Goal: Task Accomplishment & Management: Complete application form

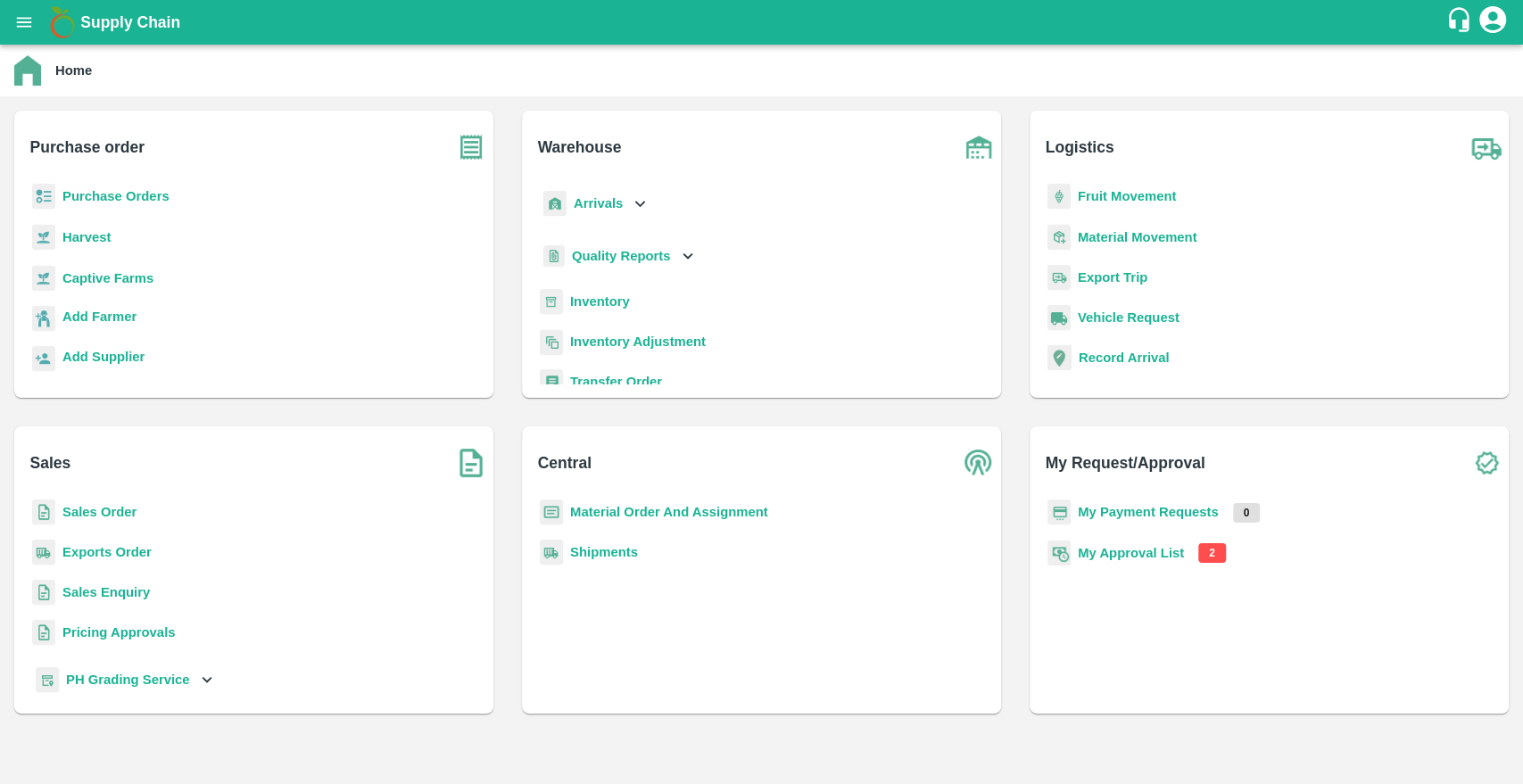
click at [132, 201] on b "Purchase Orders" at bounding box center [115, 196] width 107 height 14
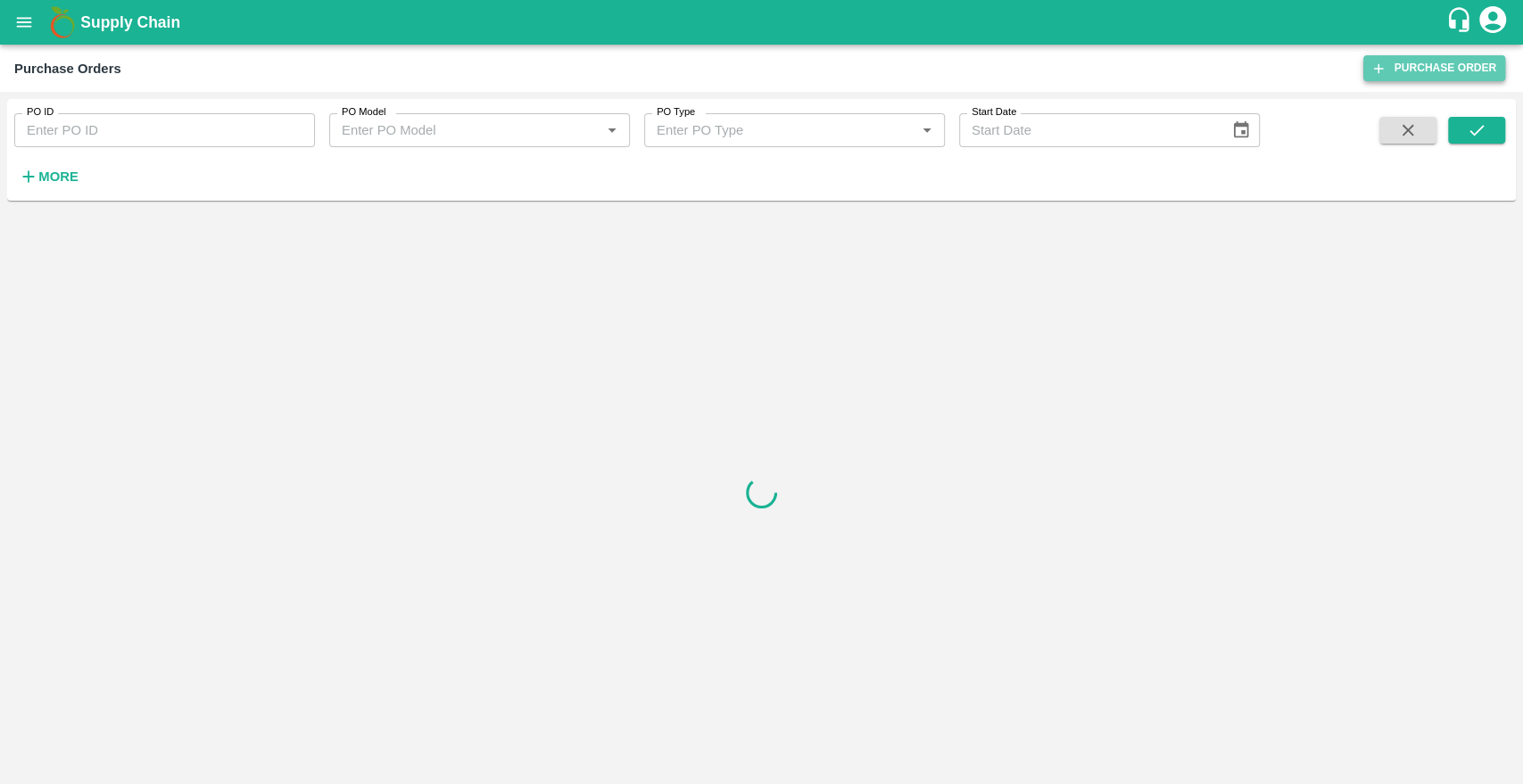
click at [1384, 75] on icon at bounding box center [1378, 69] width 16 height 16
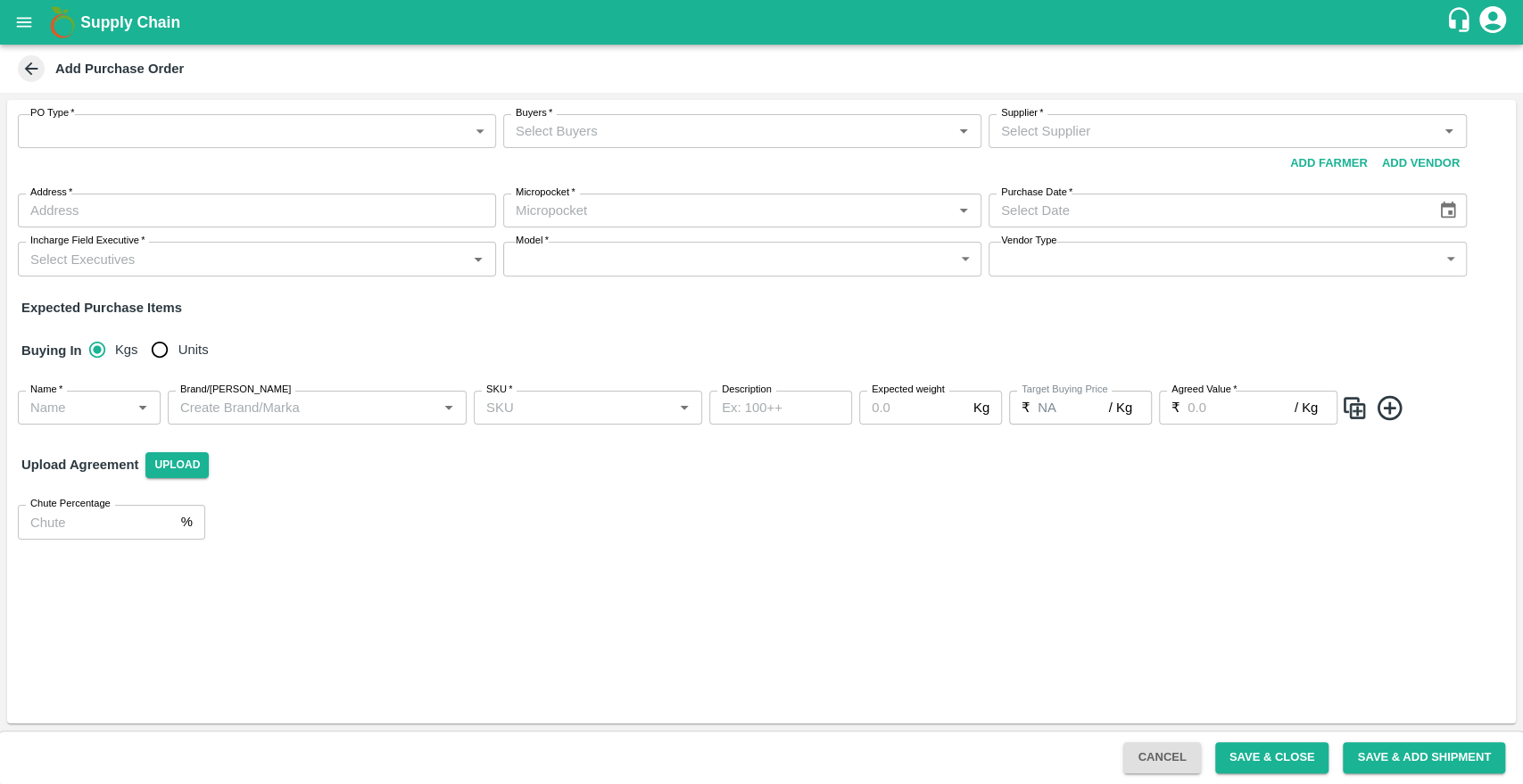
click at [174, 141] on body "Supply Chain Add Purchase Order PO Type   * ​ PO Type Buyers   * Buyers   * Sup…" at bounding box center [762, 392] width 1523 height 784
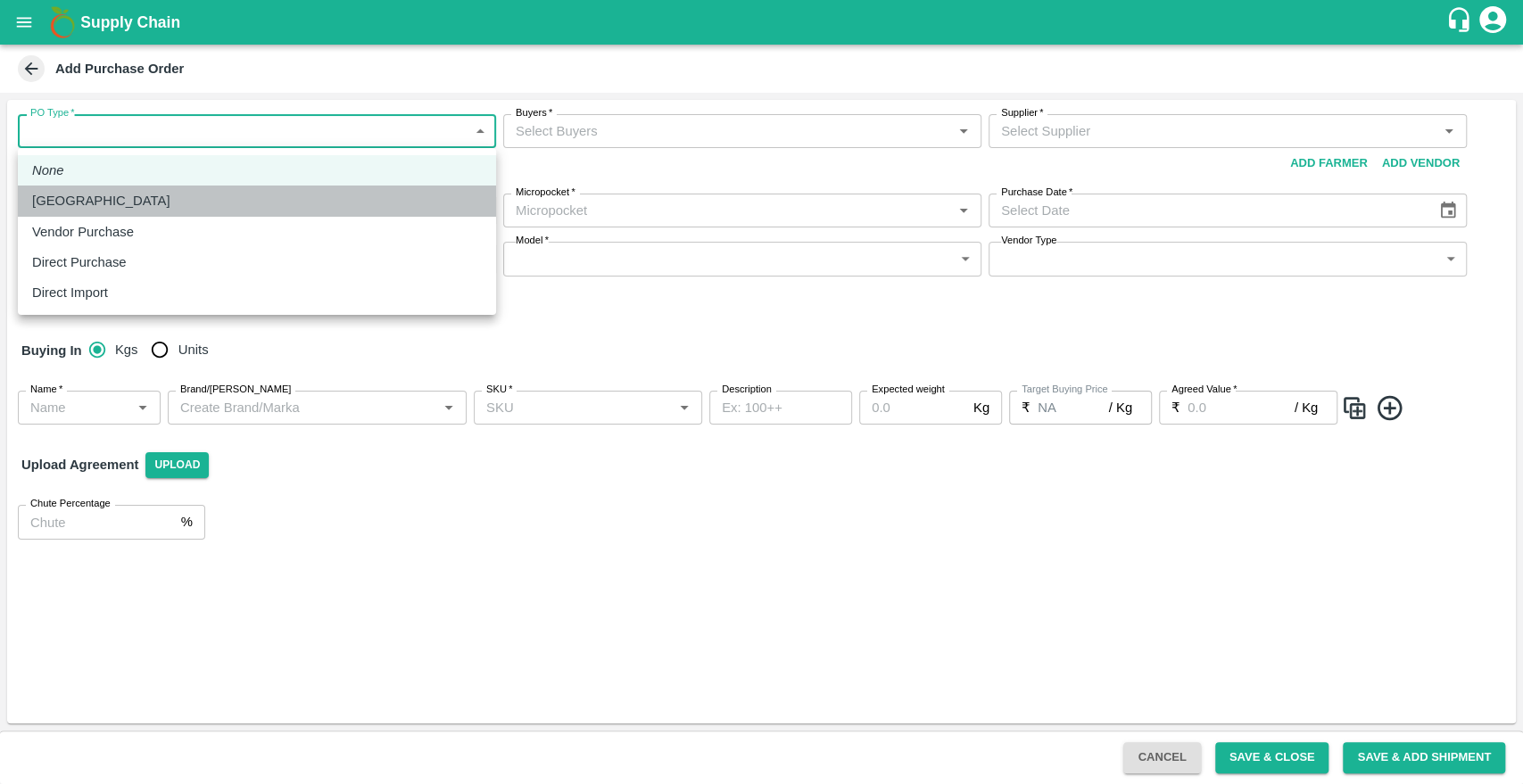
click at [71, 206] on p "[GEOGRAPHIC_DATA]" at bounding box center [101, 201] width 138 height 20
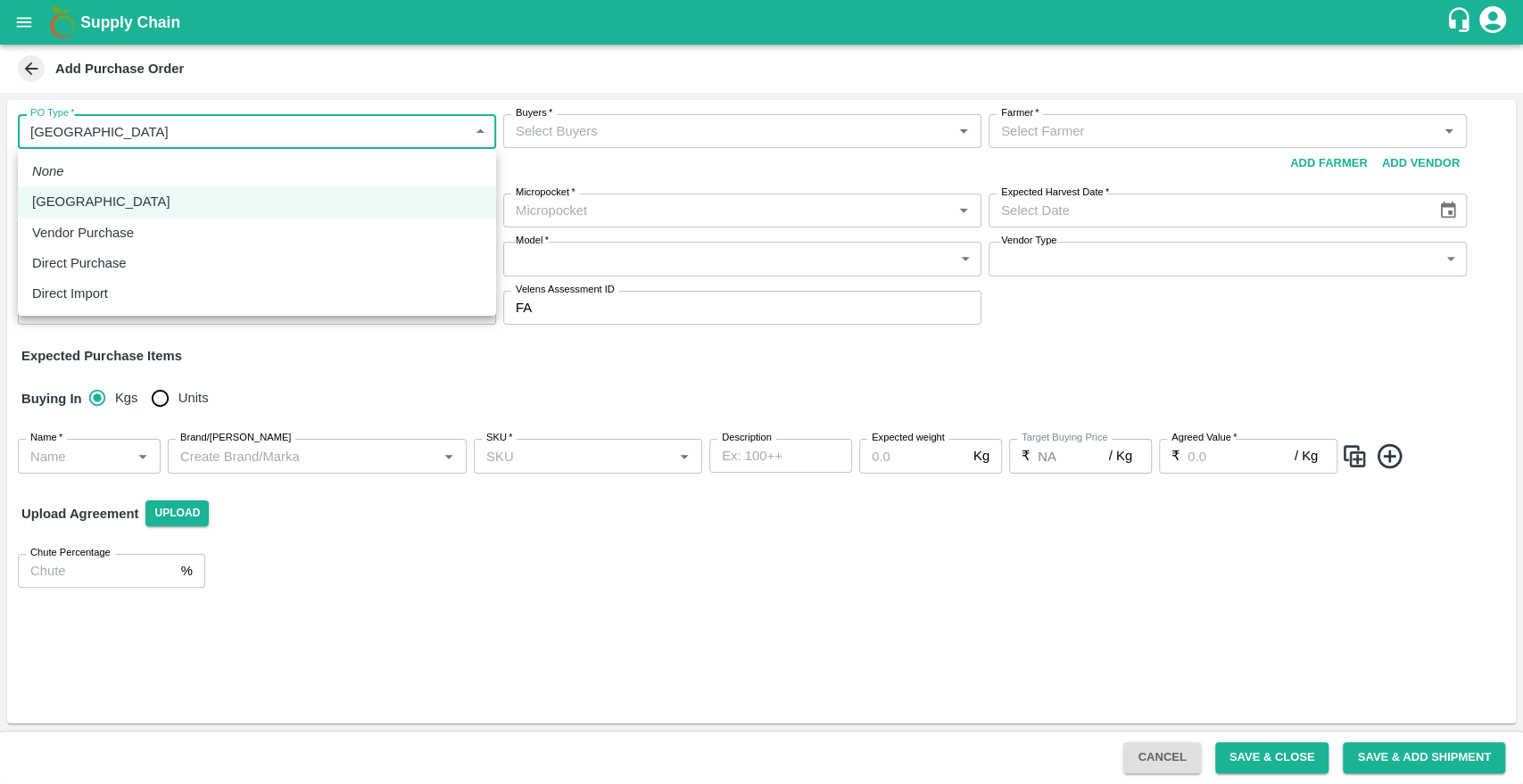
click at [302, 129] on body "Supply Chain Add Purchase Order PO Type   * Farm Gate 1 PO Type Buyers   * Buye…" at bounding box center [762, 392] width 1523 height 784
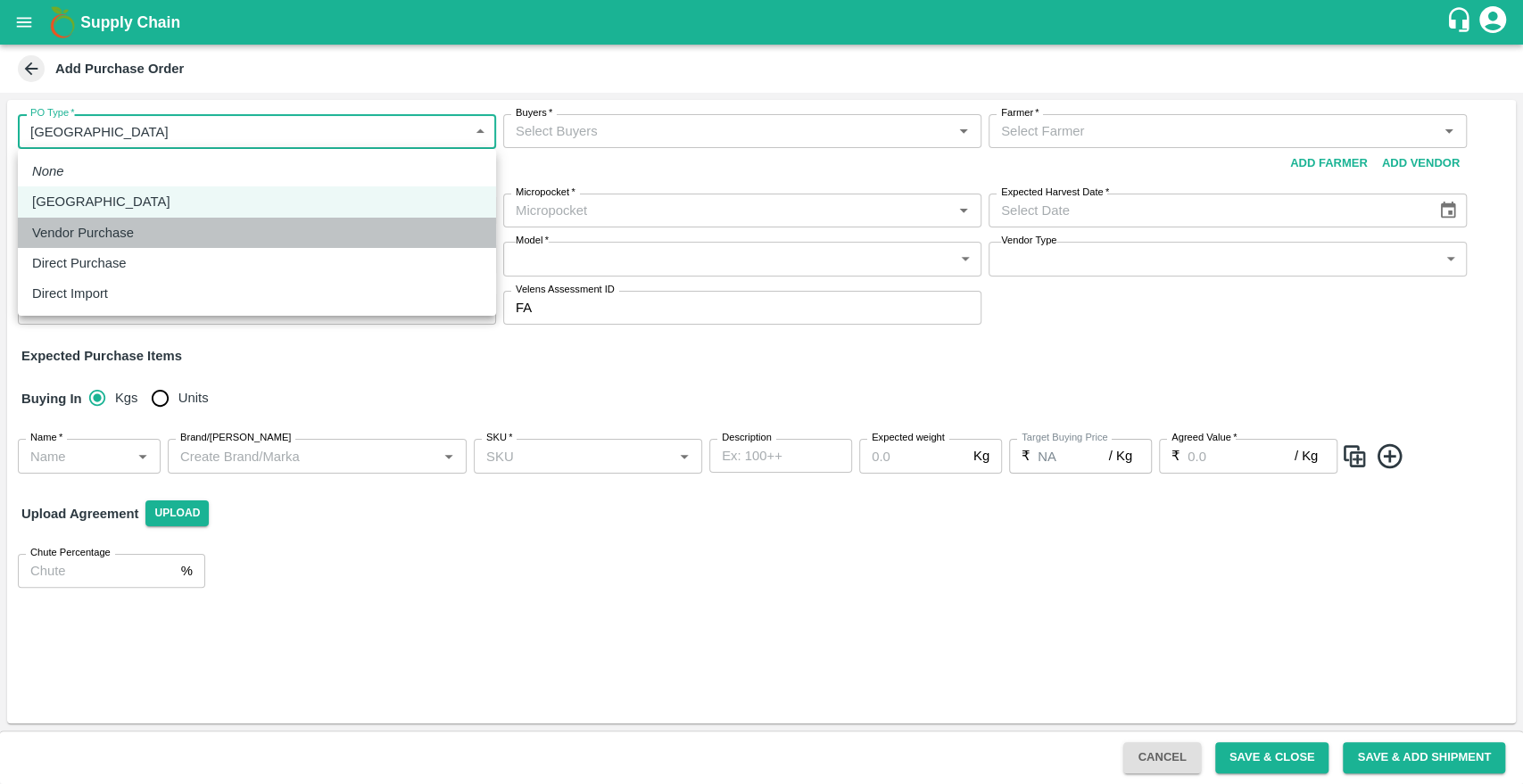
click at [91, 235] on p "Vendor Purchase" at bounding box center [83, 233] width 102 height 20
type input "2"
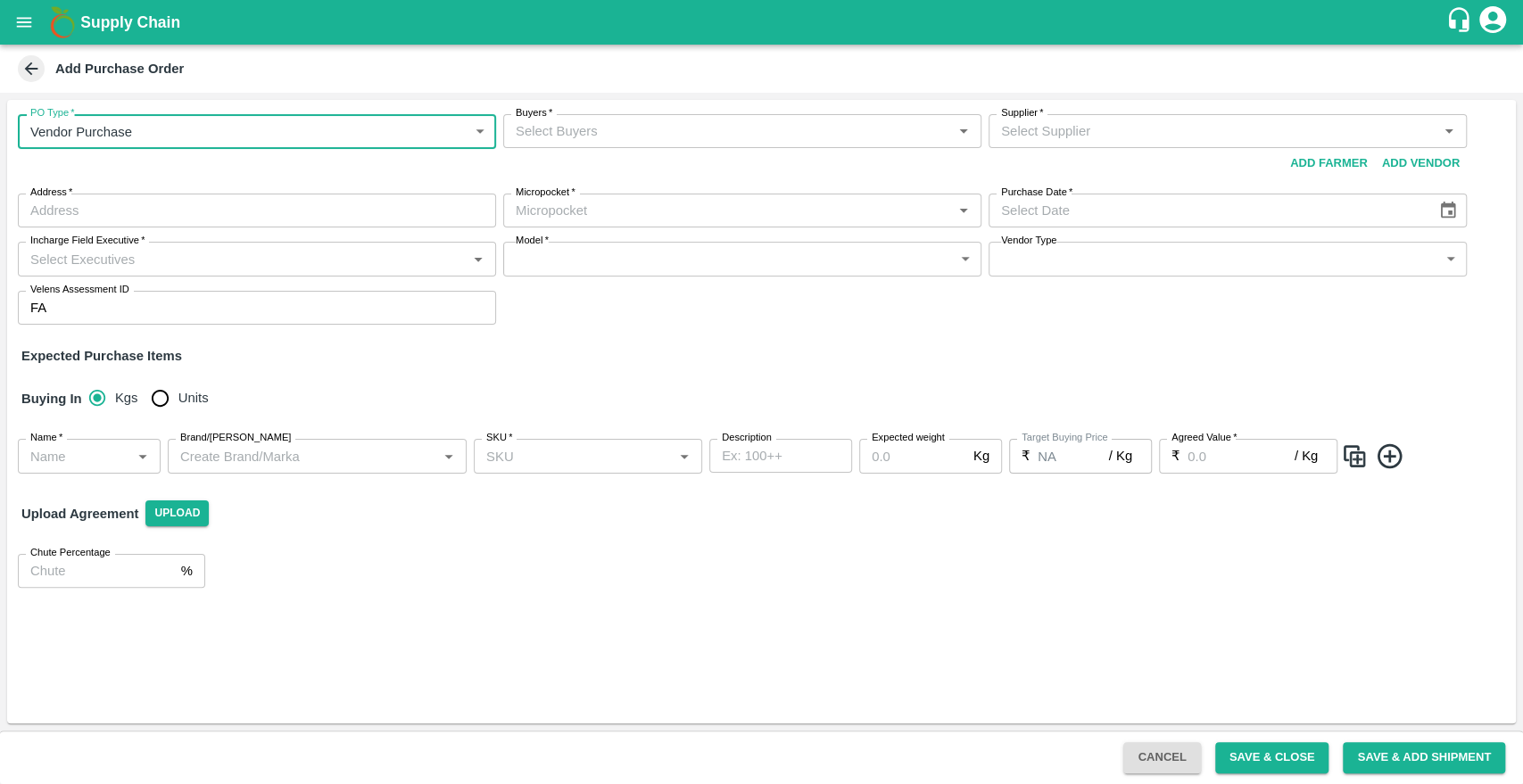
type input "DD/MM/YYYY"
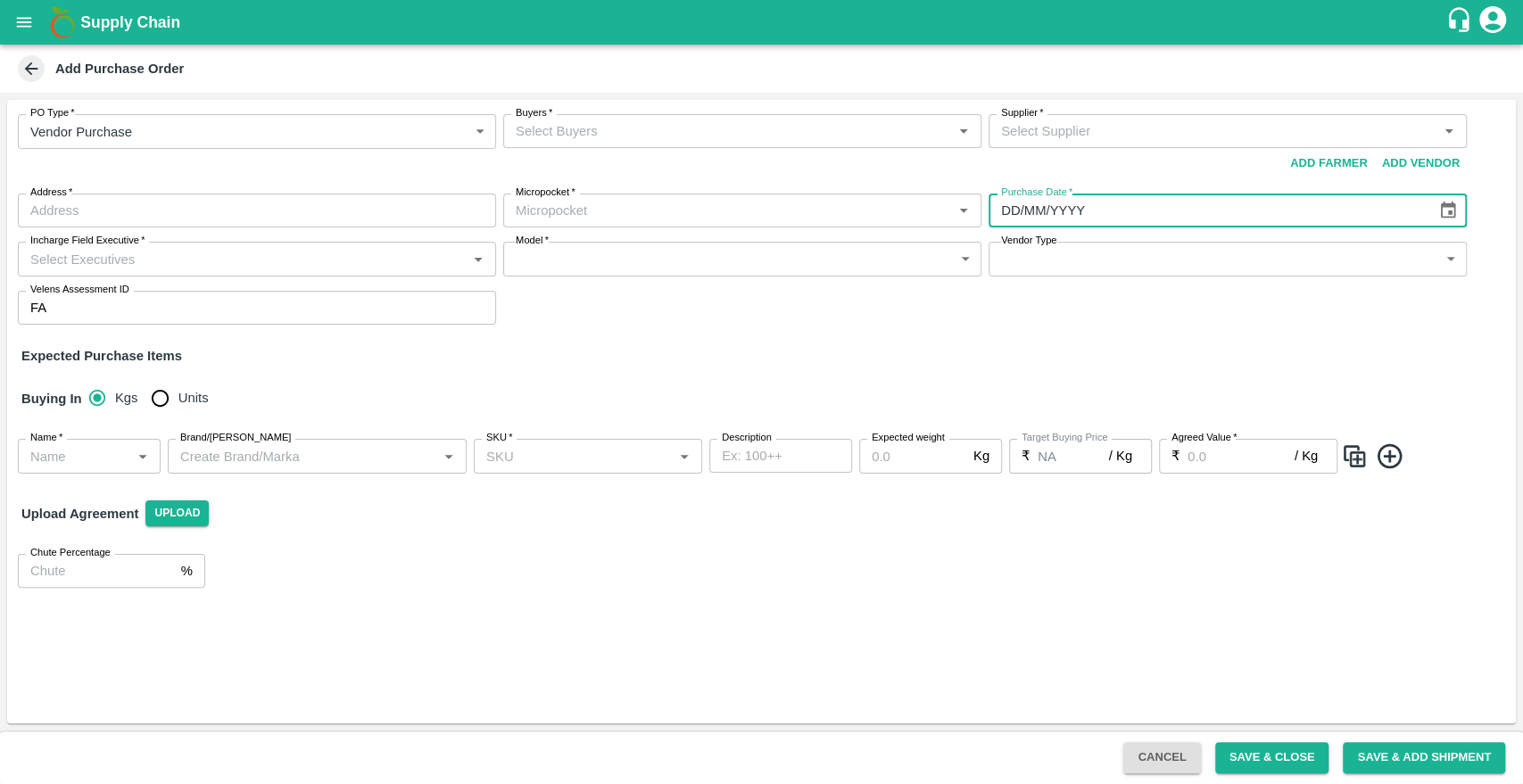
click at [1174, 198] on input "DD/MM/YYYY" at bounding box center [1206, 211] width 436 height 34
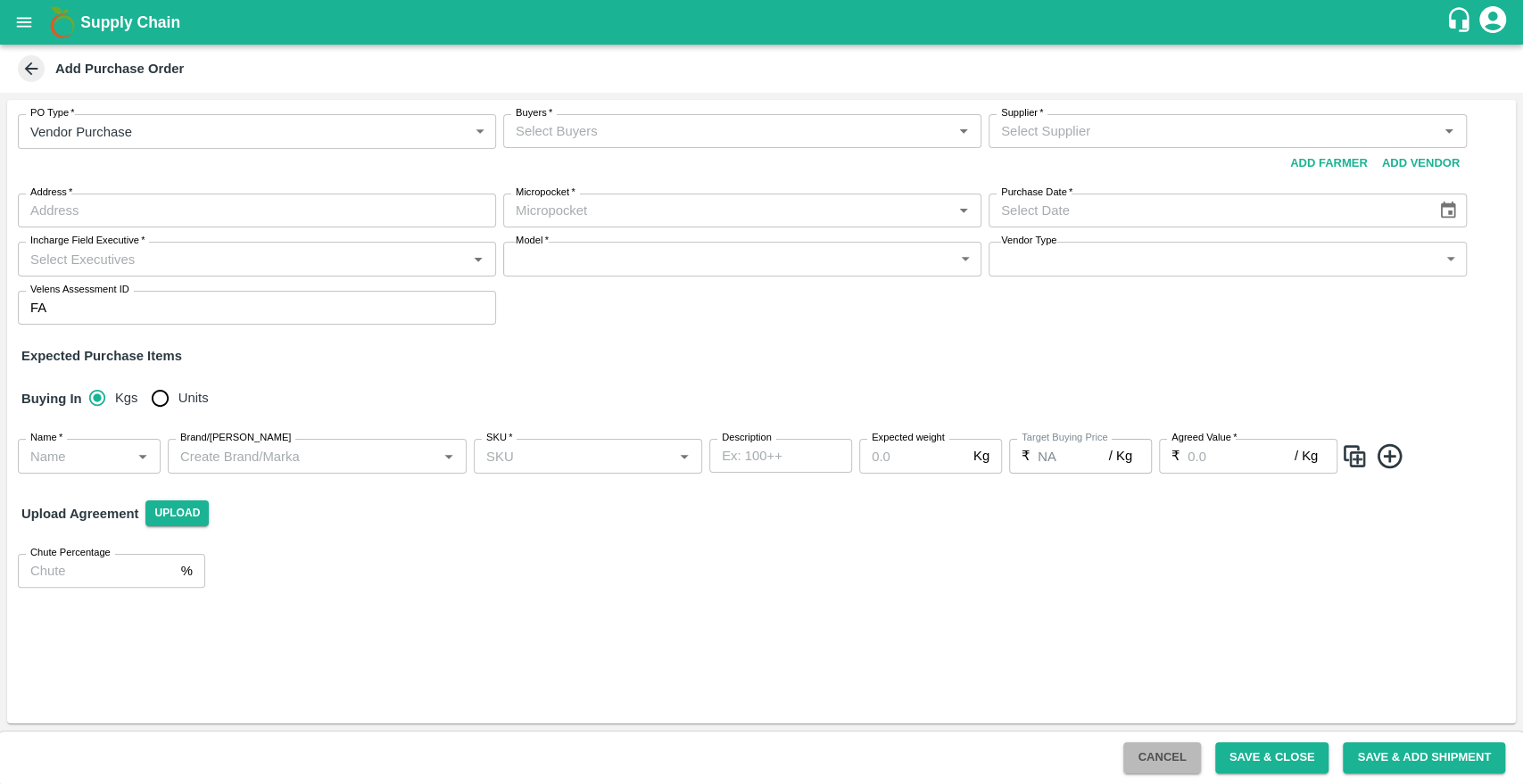
click at [1146, 757] on button "Cancel" at bounding box center [1161, 757] width 77 height 31
